Goal: Find specific page/section: Find specific page/section

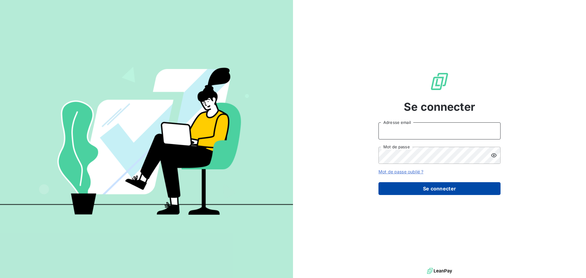
type input "[PERSON_NAME][EMAIL_ADDRESS][DOMAIN_NAME]"
click at [414, 191] on button "Se connecter" at bounding box center [440, 188] width 122 height 13
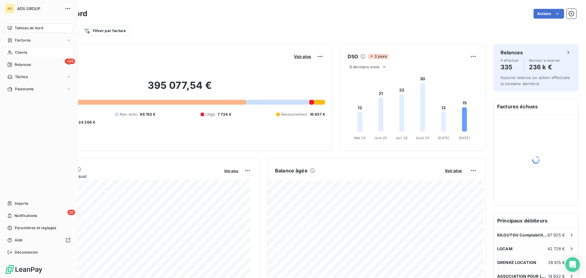
click at [14, 54] on div "Clients" at bounding box center [39, 53] width 68 height 10
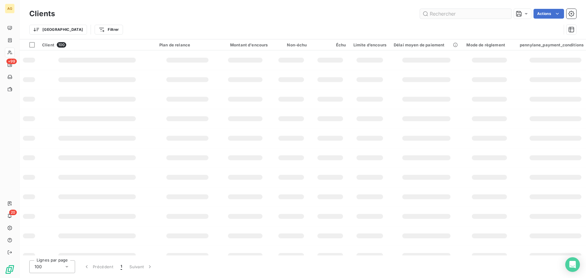
click at [460, 13] on input "text" at bounding box center [466, 14] width 92 height 10
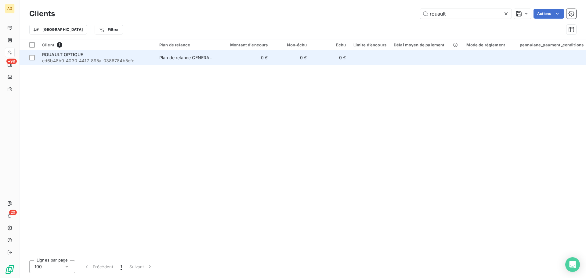
type input "rouault"
click at [64, 54] on span "ROUAULT OPTIQUE" at bounding box center [62, 54] width 41 height 5
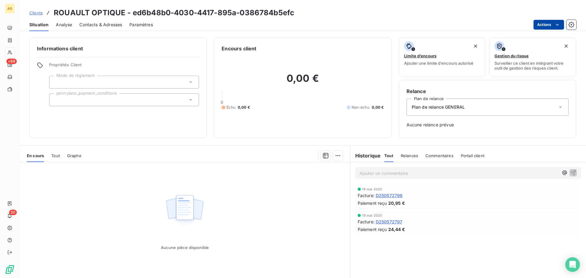
click at [552, 26] on html "AG +99 20 Clients ROUAULT OPTIQUE - ed6b48b0-4030-4417-895a-0386784b5efc Situat…" at bounding box center [293, 139] width 586 height 278
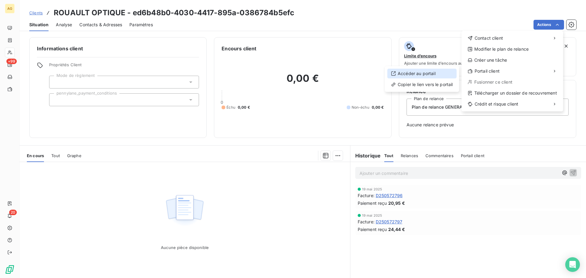
click at [409, 73] on div "Accéder au portail" at bounding box center [421, 74] width 69 height 10
click at [541, 21] on html "AG +99 20 Clients ROUAULT OPTIQUE - ed6b48b0-4030-4417-895a-0386784b5efc Situat…" at bounding box center [293, 139] width 586 height 278
click at [422, 85] on div "Copier le lien vers le portail" at bounding box center [421, 85] width 69 height 10
